Goal: Obtain resource: Download file/media

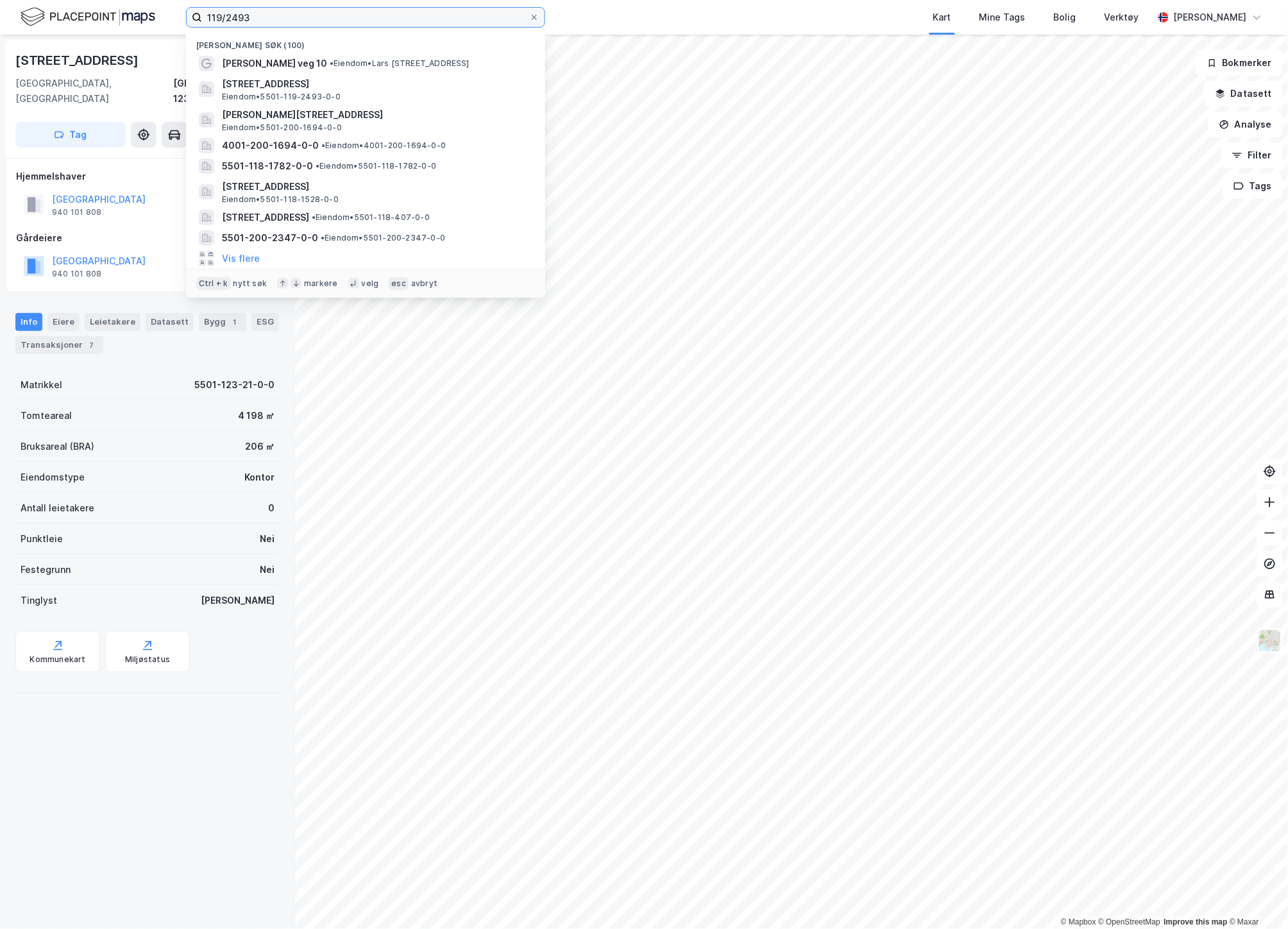
drag, startPoint x: 267, startPoint y: 24, endPoint x: 215, endPoint y: 25, distance: 52.0
click at [215, 25] on input "119/2493" at bounding box center [365, 17] width 327 height 20
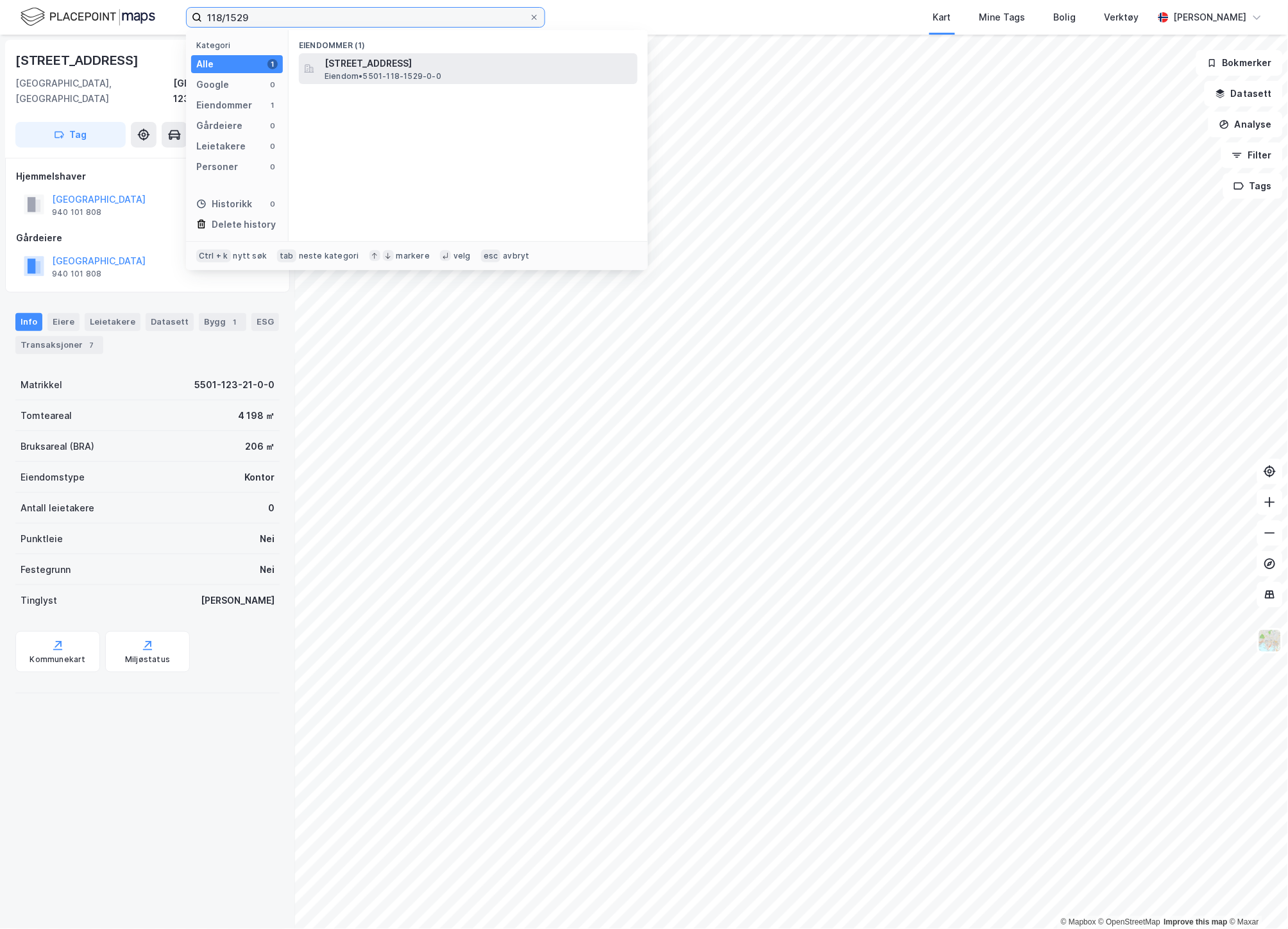
type input "118/1529"
click at [458, 69] on span "[STREET_ADDRESS]" at bounding box center [478, 64] width 308 height 15
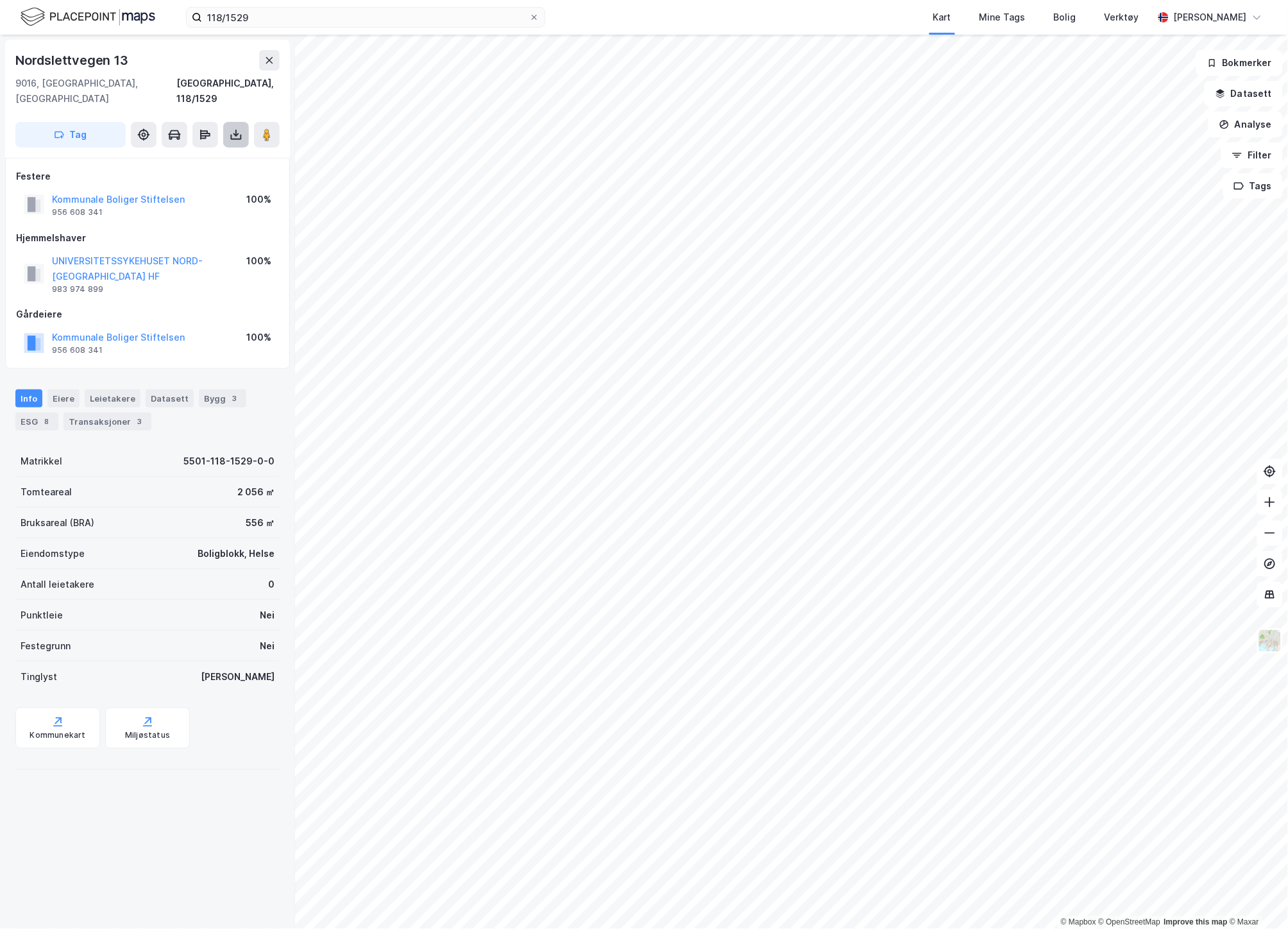
click at [235, 130] on icon at bounding box center [236, 133] width 2 height 7
click at [181, 155] on div "Last ned grunnbok" at bounding box center [172, 160] width 74 height 10
